Goal: Task Accomplishment & Management: Use online tool/utility

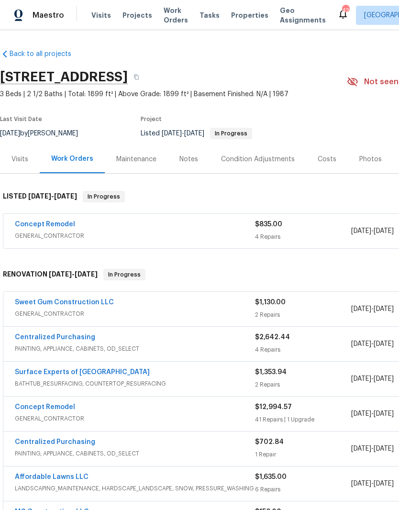
click at [52, 225] on link "Concept Remodel" at bounding box center [45, 224] width 60 height 7
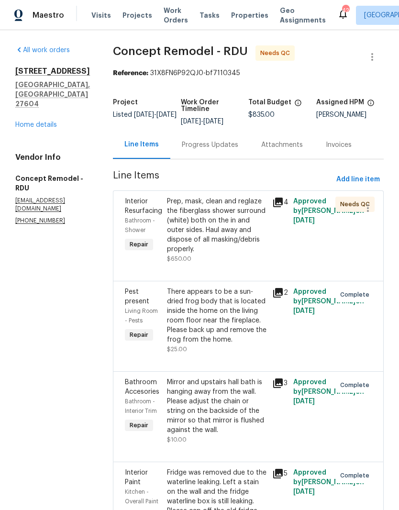
click at [236, 233] on div "Prep, mask, clean and reglaze the fiberglass shower surround (white) both on th…" at bounding box center [217, 225] width 100 height 57
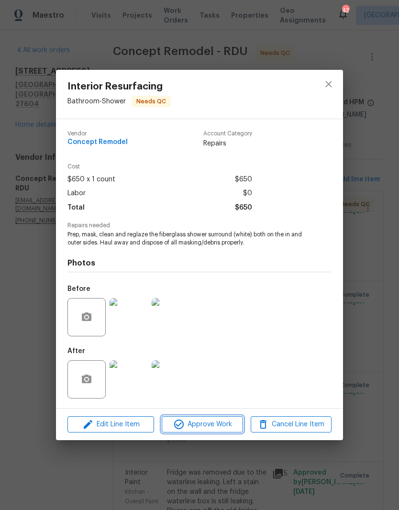
click at [218, 429] on span "Approve Work" at bounding box center [202, 425] width 75 height 12
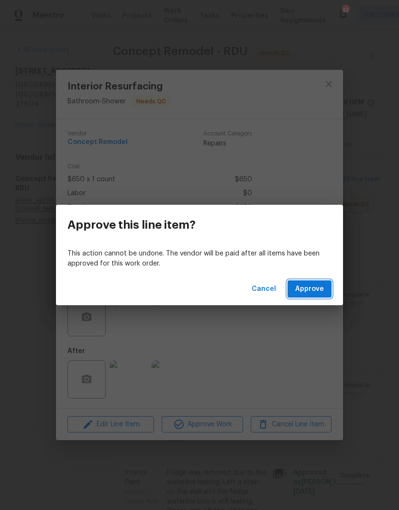
click at [316, 286] on span "Approve" at bounding box center [309, 289] width 29 height 12
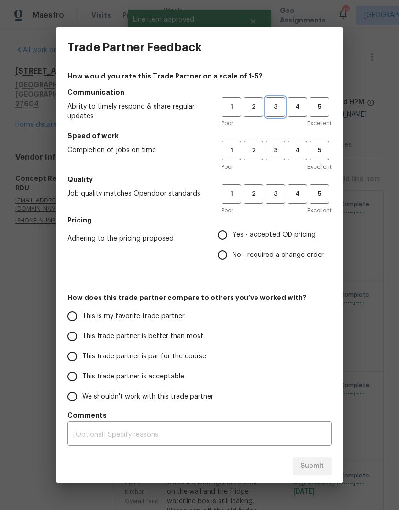
click at [282, 105] on span "3" at bounding box center [276, 106] width 18 height 11
click at [275, 152] on span "3" at bounding box center [276, 150] width 18 height 11
click at [277, 195] on span "3" at bounding box center [276, 194] width 18 height 11
click at [270, 236] on span "Yes - accepted OD pricing" at bounding box center [274, 235] width 83 height 10
click at [233, 236] on input "Yes - accepted OD pricing" at bounding box center [222, 235] width 20 height 20
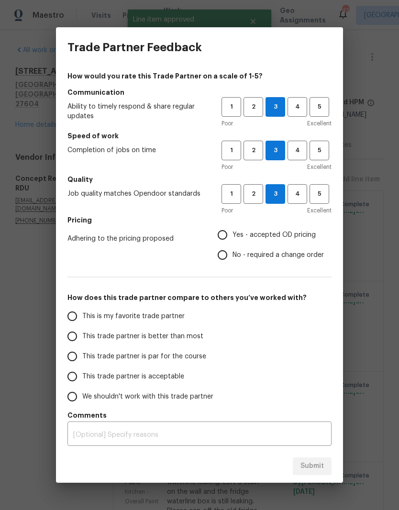
radio input "true"
click at [94, 357] on span "This trade partner is par for the course" at bounding box center [144, 357] width 124 height 10
click at [82, 357] on input "This trade partner is par for the course" at bounding box center [72, 356] width 20 height 20
click at [322, 468] on span "Submit" at bounding box center [312, 466] width 23 height 12
radio input "true"
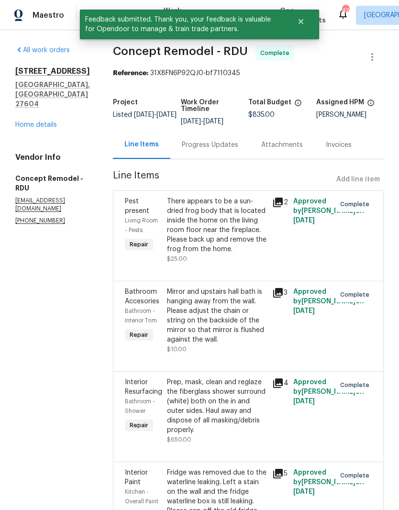
click at [44, 128] on link "Home details" at bounding box center [36, 125] width 42 height 7
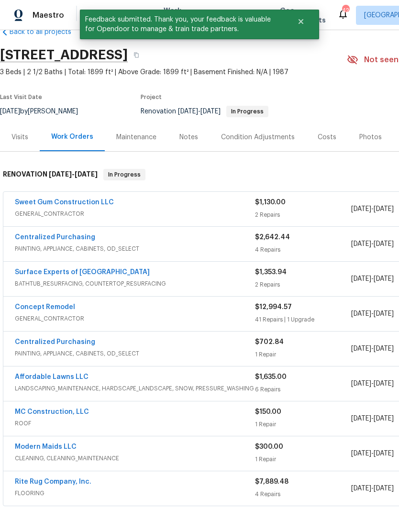
scroll to position [23, 0]
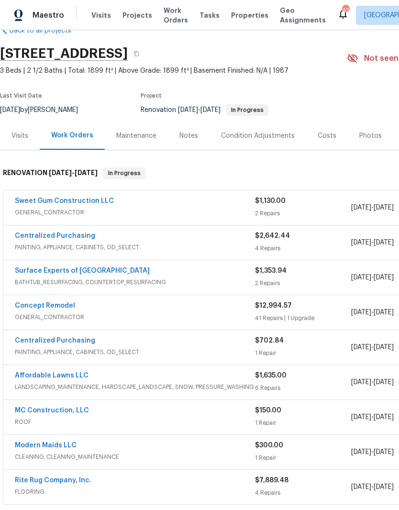
click at [64, 194] on div "Sweet Gum Construction LLC GENERAL_CONTRACTOR $1,130.00 2 Repairs 9/12/2025 - 9…" at bounding box center [270, 207] width 534 height 34
click at [82, 198] on link "Sweet Gum Construction LLC" at bounding box center [64, 201] width 99 height 7
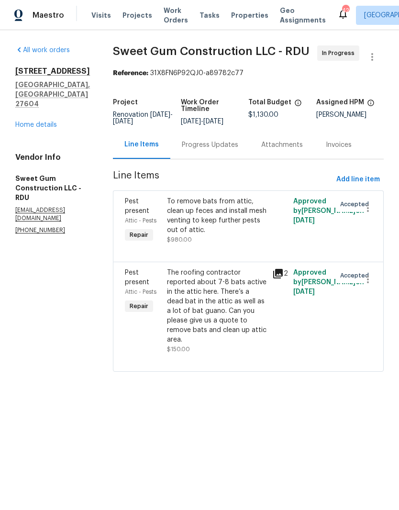
click at [212, 150] on div "Progress Updates" at bounding box center [210, 145] width 56 height 10
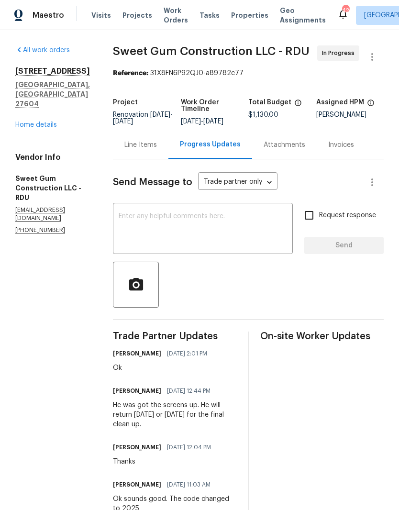
click at [42, 122] on link "Home details" at bounding box center [36, 125] width 42 height 7
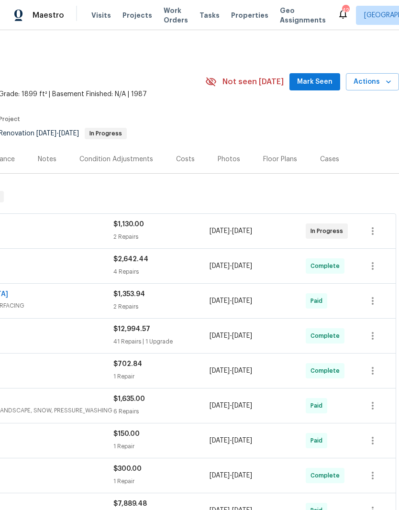
scroll to position [0, 142]
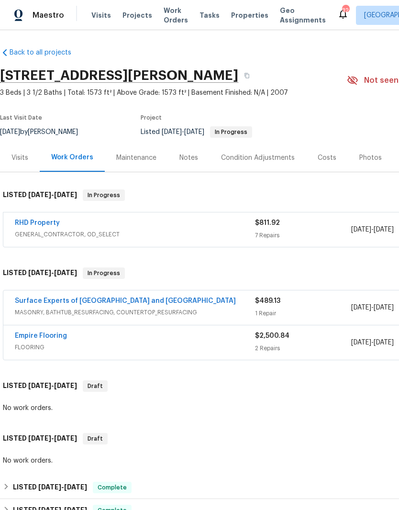
scroll to position [1, 0]
click at [137, 299] on link "Surface Experts of Durham and Chapel Hill" at bounding box center [125, 301] width 221 height 7
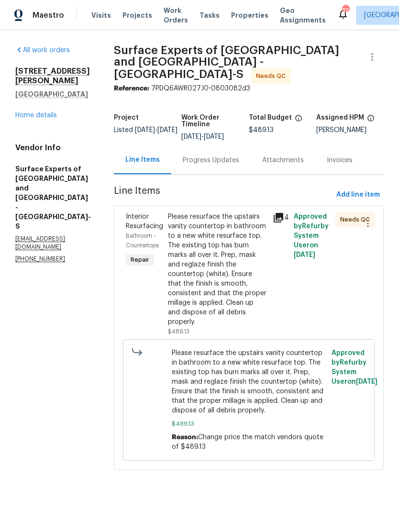
click at [237, 284] on div "Please resurface the upstairs vanity countertop in bathroom to a new white resu…" at bounding box center [217, 269] width 99 height 115
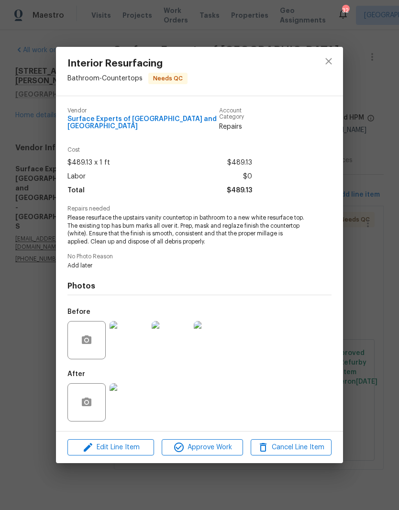
click at [132, 404] on img at bounding box center [129, 402] width 38 height 38
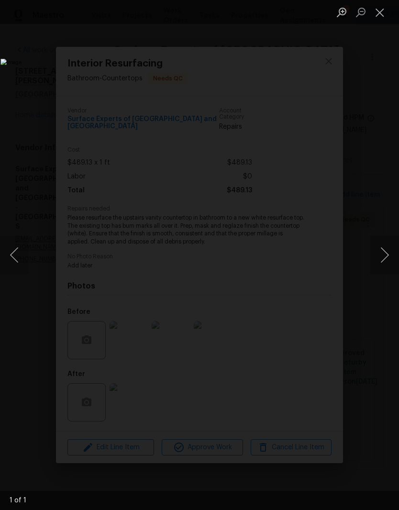
click at [388, 11] on button "Close lightbox" at bounding box center [379, 12] width 19 height 17
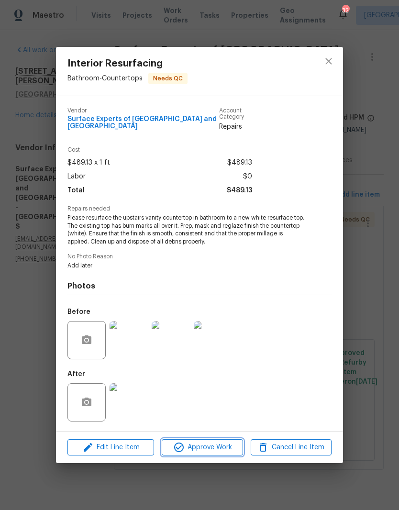
click at [212, 448] on span "Approve Work" at bounding box center [202, 448] width 75 height 12
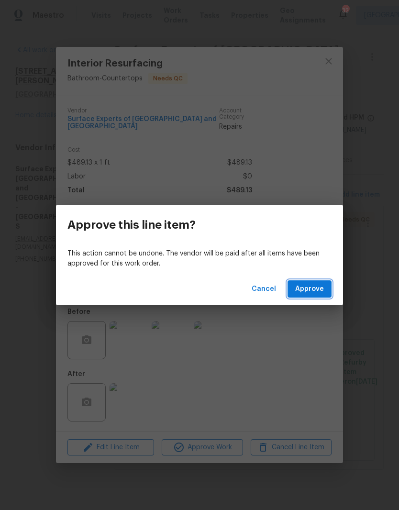
click at [320, 286] on span "Approve" at bounding box center [309, 289] width 29 height 12
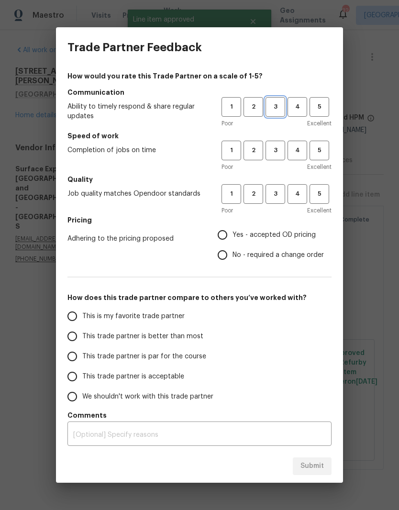
click at [284, 100] on button "3" at bounding box center [276, 107] width 20 height 20
click at [279, 155] on span "3" at bounding box center [276, 150] width 18 height 11
click at [276, 190] on span "3" at bounding box center [276, 194] width 18 height 11
click at [270, 236] on span "Yes - accepted OD pricing" at bounding box center [274, 235] width 83 height 10
click at [233, 236] on input "Yes - accepted OD pricing" at bounding box center [222, 235] width 20 height 20
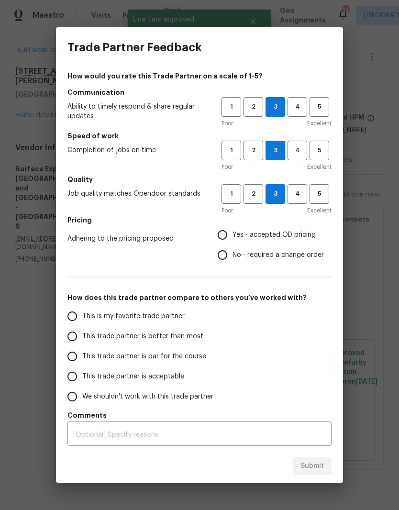
radio input "true"
click at [113, 358] on span "This trade partner is par for the course" at bounding box center [144, 357] width 124 height 10
click at [82, 358] on input "This trade partner is par for the course" at bounding box center [72, 356] width 20 height 20
click at [321, 469] on span "Submit" at bounding box center [312, 466] width 23 height 12
radio input "true"
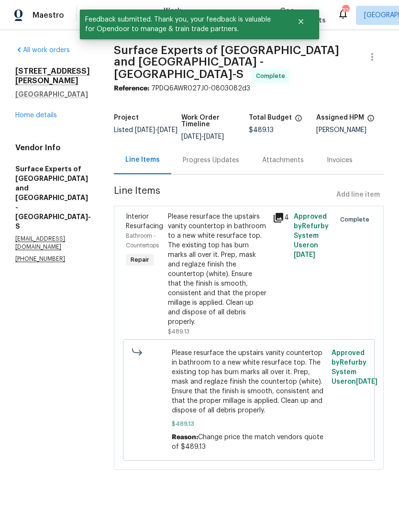
click at [40, 117] on link "Home details" at bounding box center [36, 115] width 42 height 7
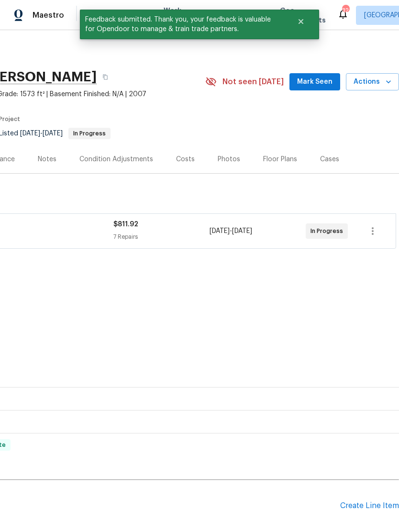
scroll to position [0, 142]
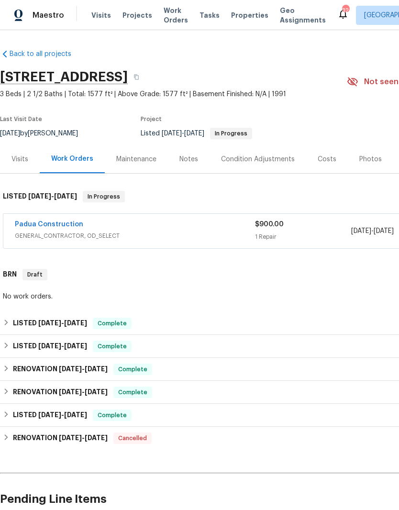
scroll to position [0, 0]
click at [72, 221] on link "Padua Construction" at bounding box center [49, 224] width 68 height 7
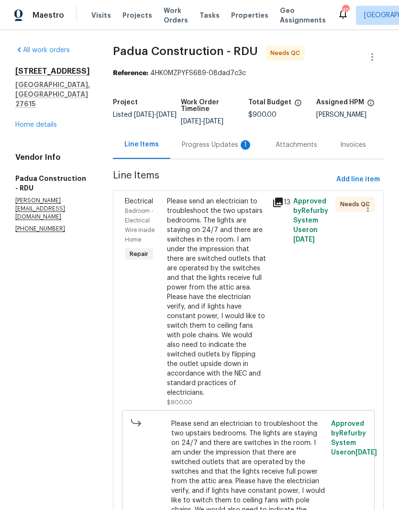
click at [204, 147] on div "Progress Updates 1" at bounding box center [217, 145] width 71 height 10
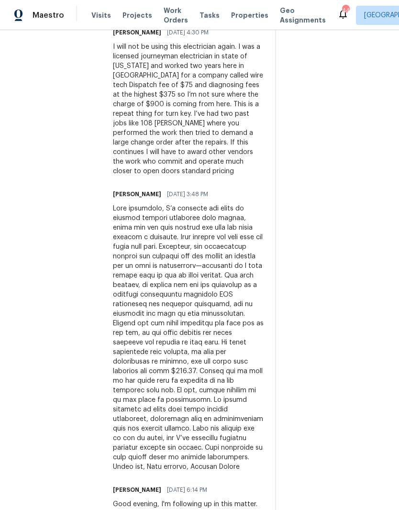
scroll to position [403, 0]
